Goal: Task Accomplishment & Management: Use online tool/utility

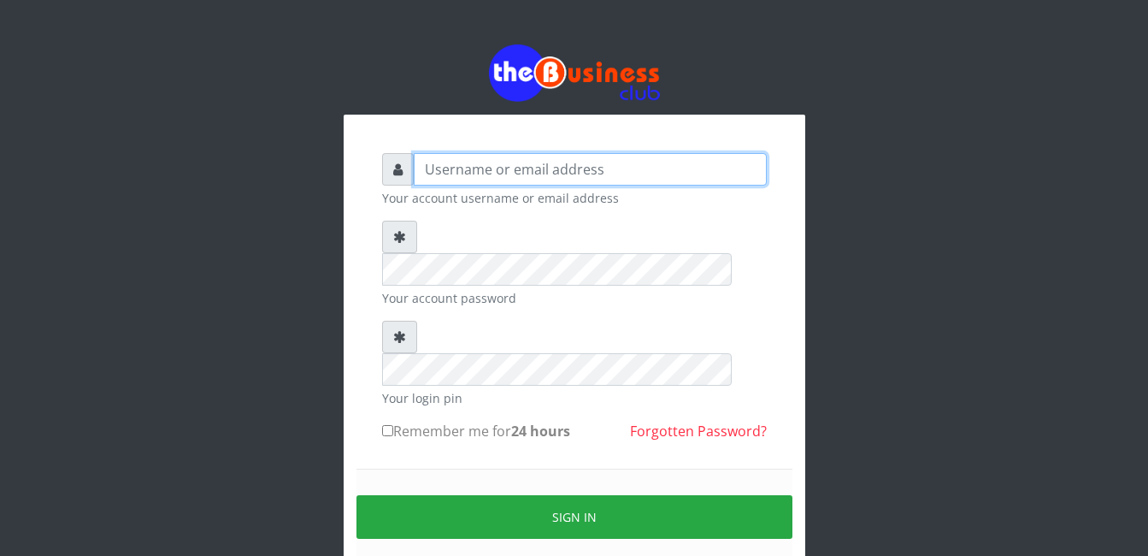
click at [512, 178] on input "text" at bounding box center [590, 169] width 353 height 32
type input "[EMAIL_ADDRESS][DOMAIN_NAME]"
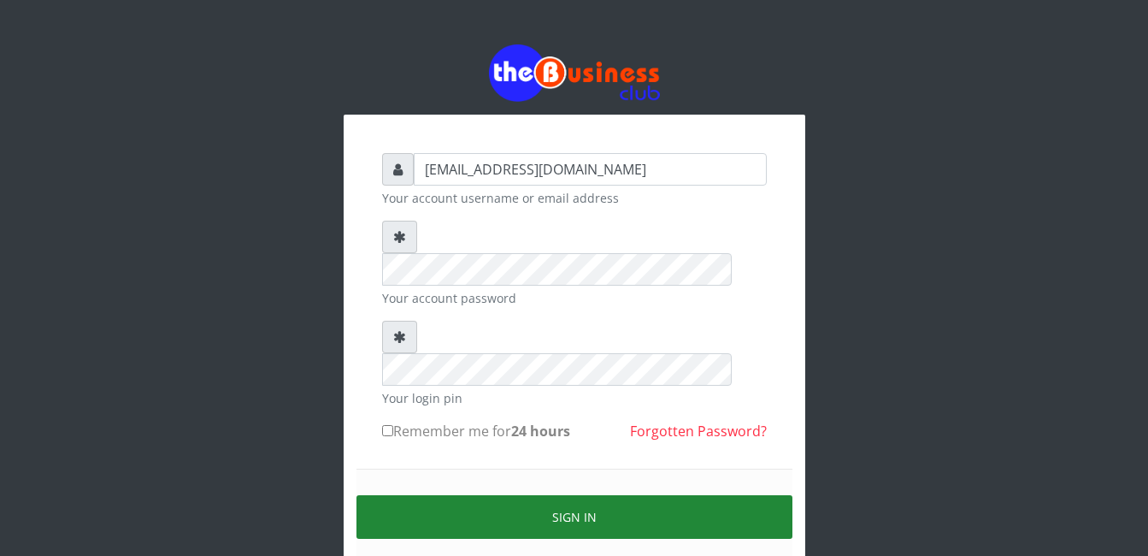
click at [632, 495] on button "Sign in" at bounding box center [574, 517] width 436 height 44
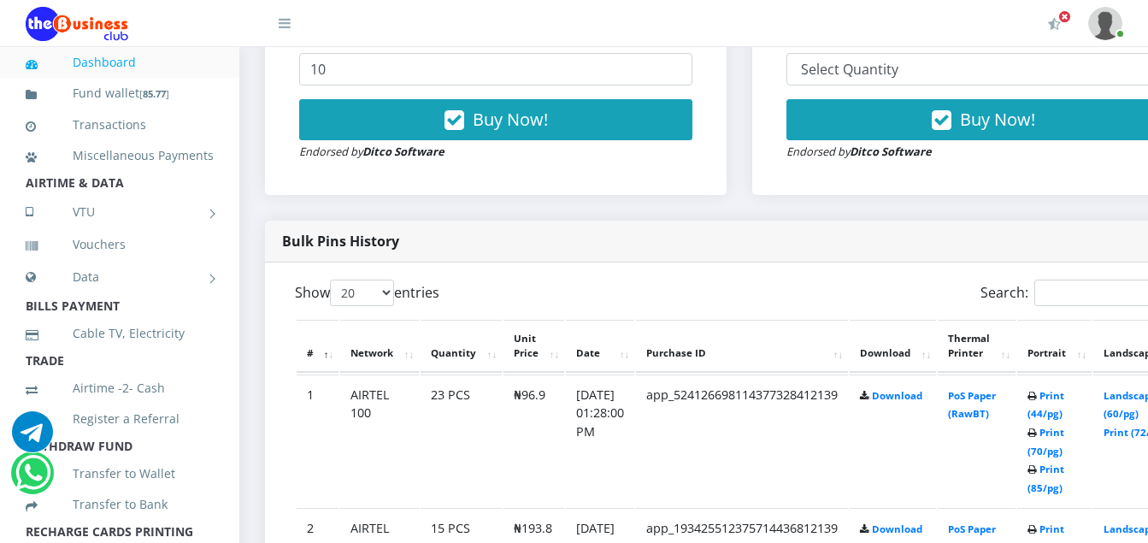
scroll to position [769, 0]
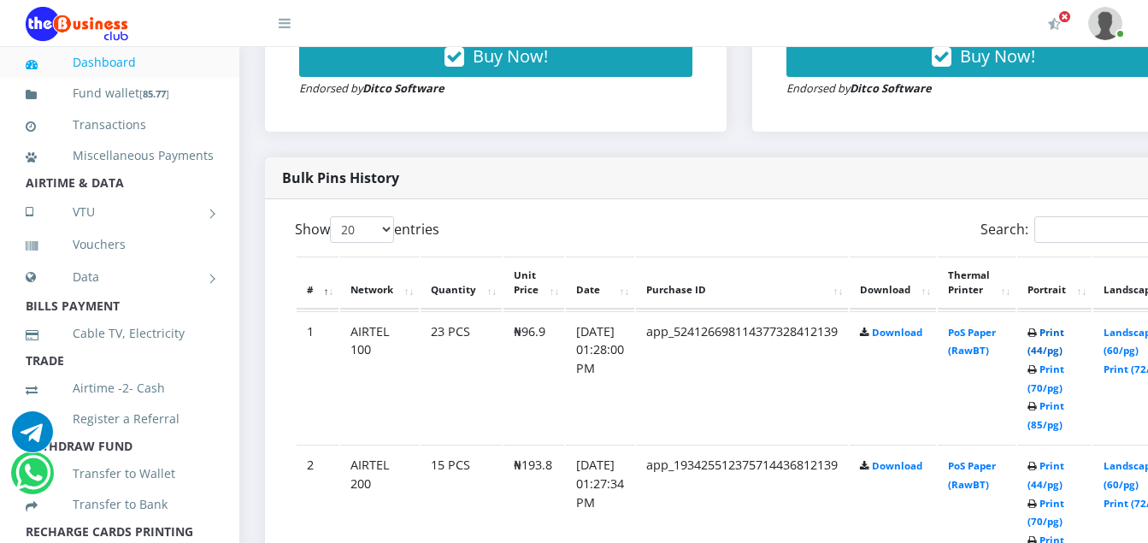
click at [1064, 338] on link "Print (44/pg)" at bounding box center [1045, 342] width 37 height 32
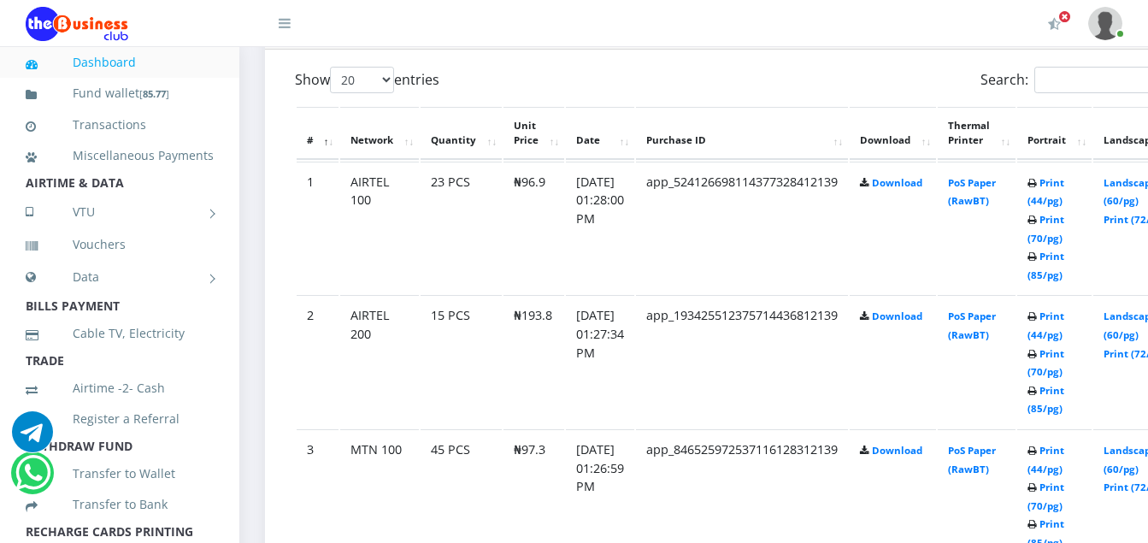
scroll to position [940, 0]
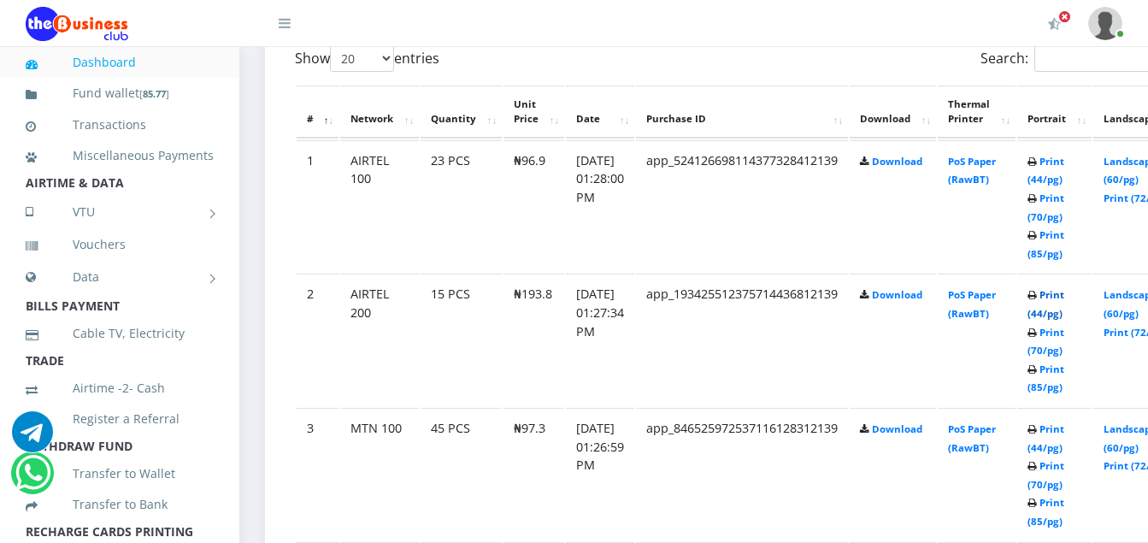
click at [1064, 299] on link "Print (44/pg)" at bounding box center [1045, 304] width 37 height 32
click at [1064, 433] on link "Print (44/pg)" at bounding box center [1045, 438] width 37 height 32
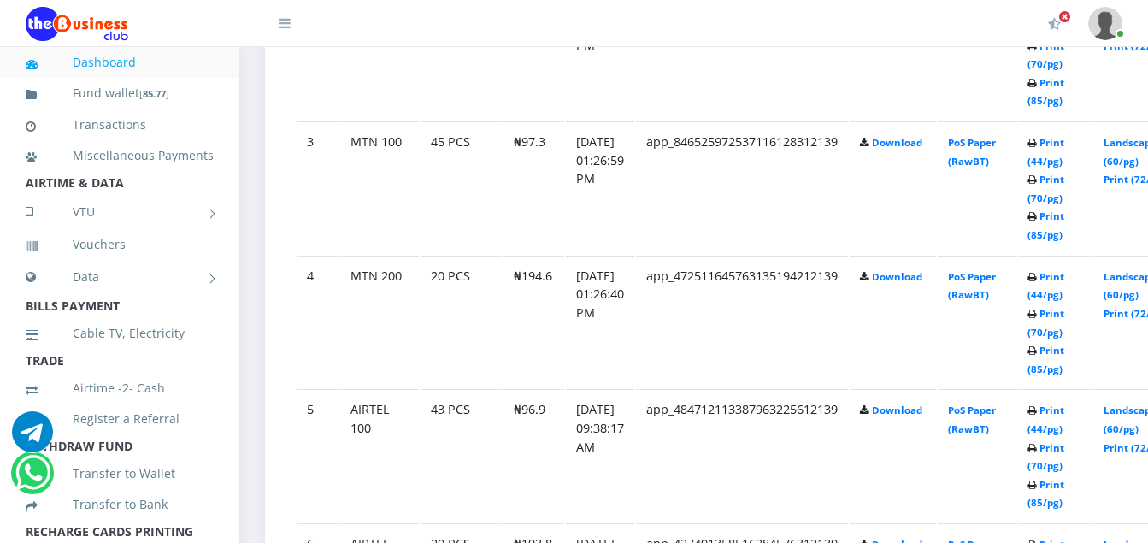
scroll to position [1197, 0]
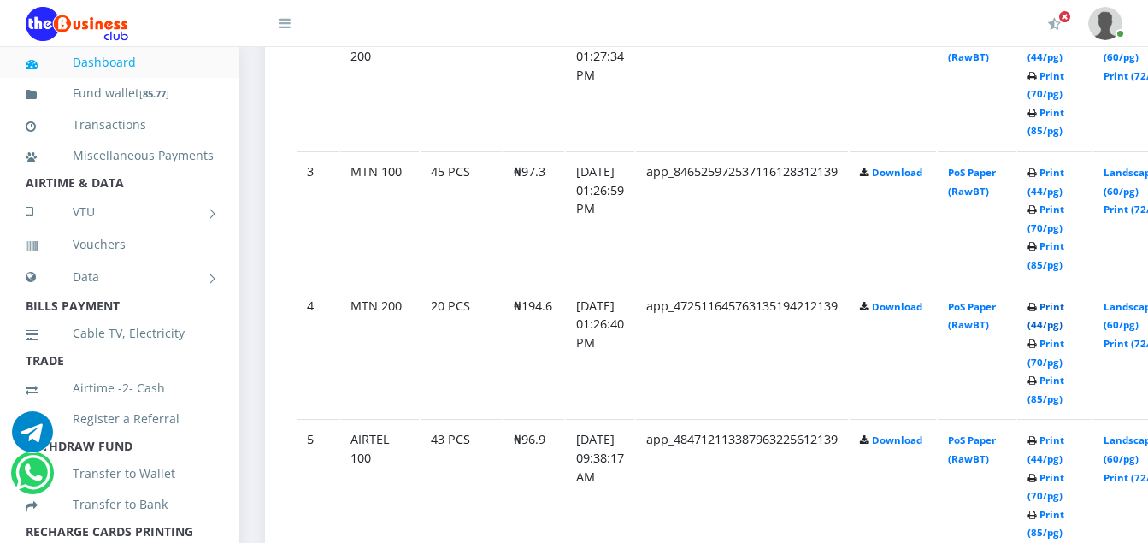
click at [1064, 313] on link "Print (44/pg)" at bounding box center [1045, 316] width 37 height 32
